Goal: Book appointment/travel/reservation

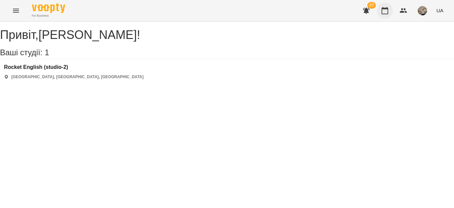
click at [384, 13] on icon "button" at bounding box center [385, 11] width 8 height 8
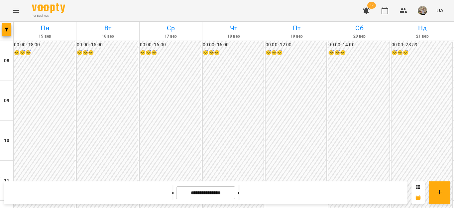
scroll to position [353, 0]
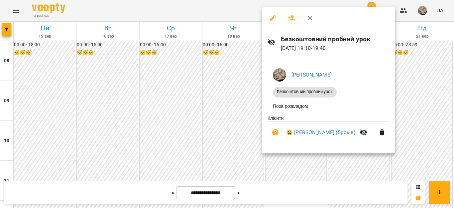
click at [417, 88] on div at bounding box center [227, 104] width 454 height 208
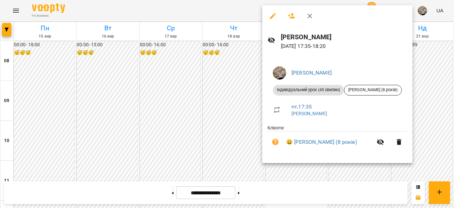
click at [437, 67] on div at bounding box center [227, 104] width 454 height 208
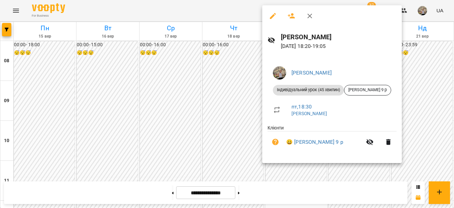
click at [300, 172] on div at bounding box center [227, 104] width 454 height 208
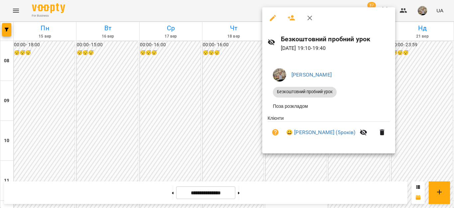
click at [211, 156] on div at bounding box center [227, 104] width 454 height 208
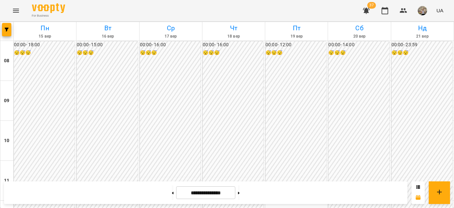
scroll to position [217, 0]
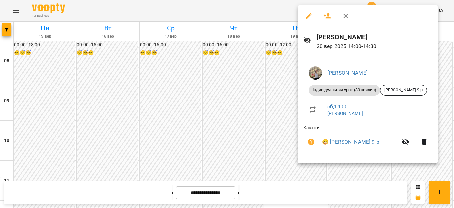
click at [279, 91] on div at bounding box center [227, 104] width 454 height 208
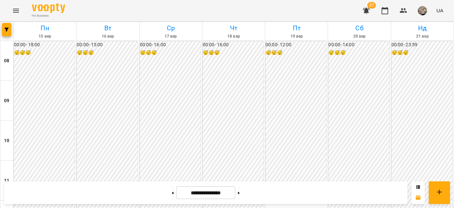
scroll to position [220, 0]
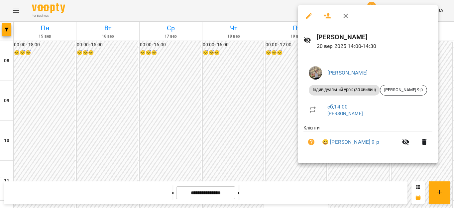
click at [271, 98] on div at bounding box center [227, 104] width 454 height 208
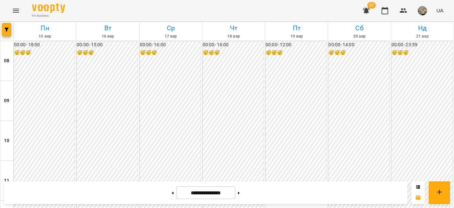
scroll to position [203, 0]
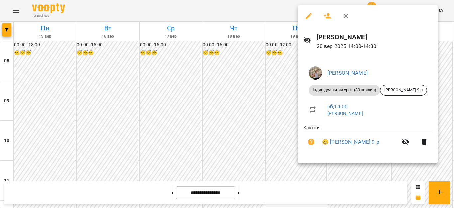
click at [285, 135] on div at bounding box center [227, 104] width 454 height 208
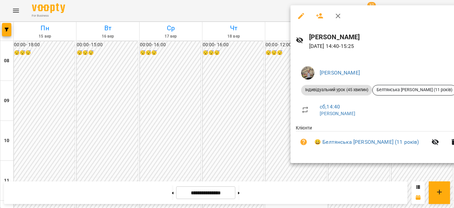
click at [245, 68] on div at bounding box center [227, 104] width 454 height 208
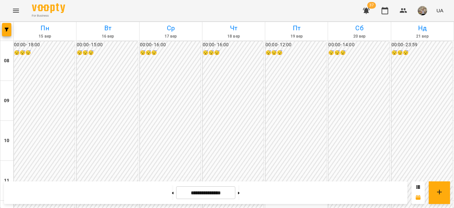
scroll to position [247, 0]
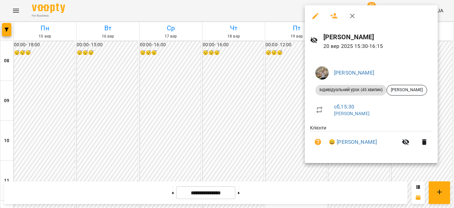
click at [454, 112] on div at bounding box center [227, 104] width 454 height 208
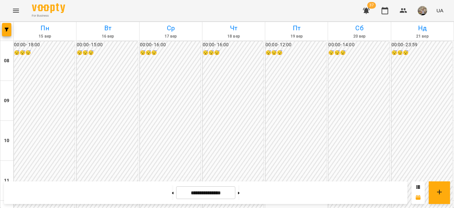
scroll to position [370, 0]
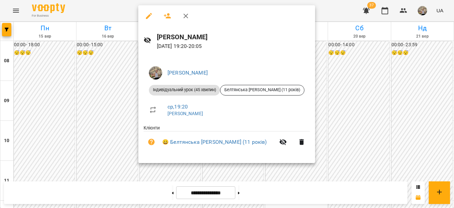
click at [363, 113] on div at bounding box center [227, 104] width 454 height 208
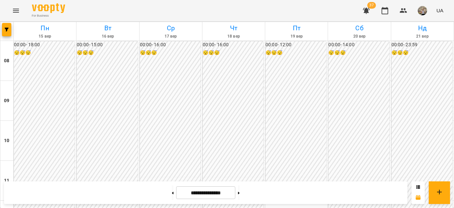
scroll to position [233, 0]
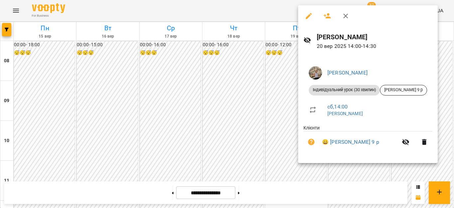
click at [265, 83] on div at bounding box center [227, 104] width 454 height 208
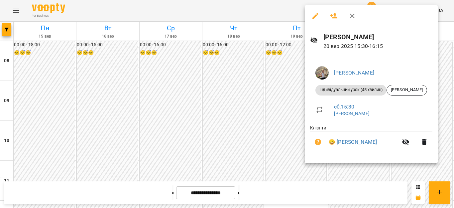
click at [276, 107] on div at bounding box center [227, 104] width 454 height 208
